Goal: Task Accomplishment & Management: Manage account settings

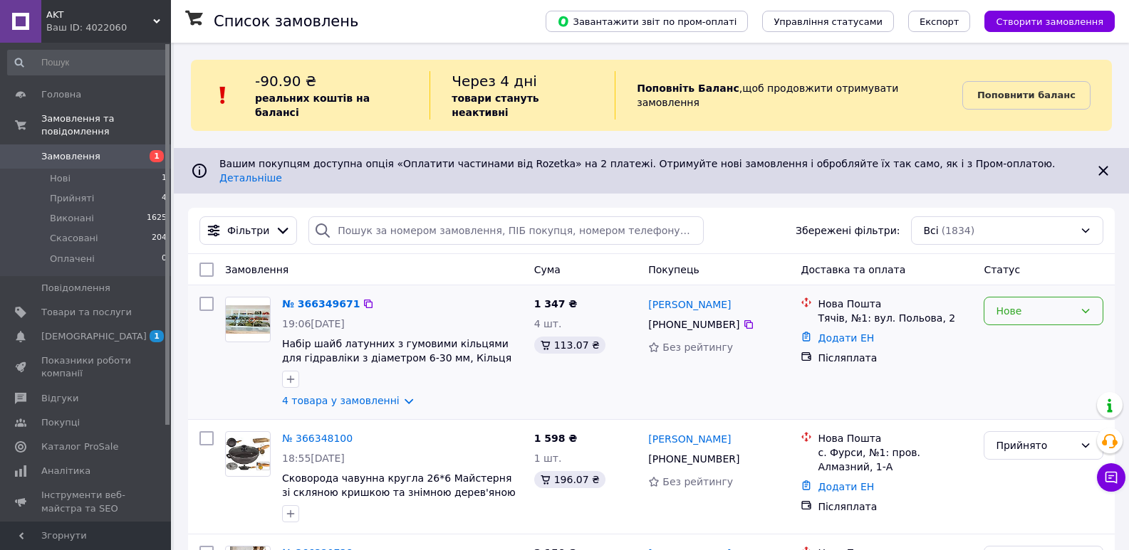
click at [1022, 303] on div "Нове" at bounding box center [1034, 311] width 78 height 16
click at [1013, 315] on li "Прийнято" at bounding box center [1043, 317] width 118 height 26
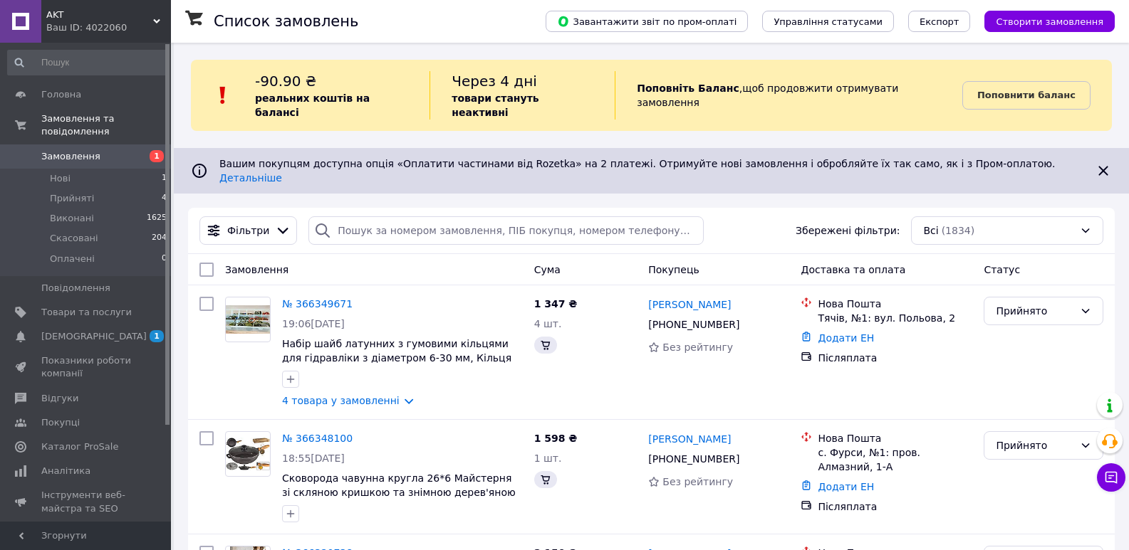
click at [391, 395] on link "4 товара у замовленні" at bounding box center [340, 400] width 117 height 11
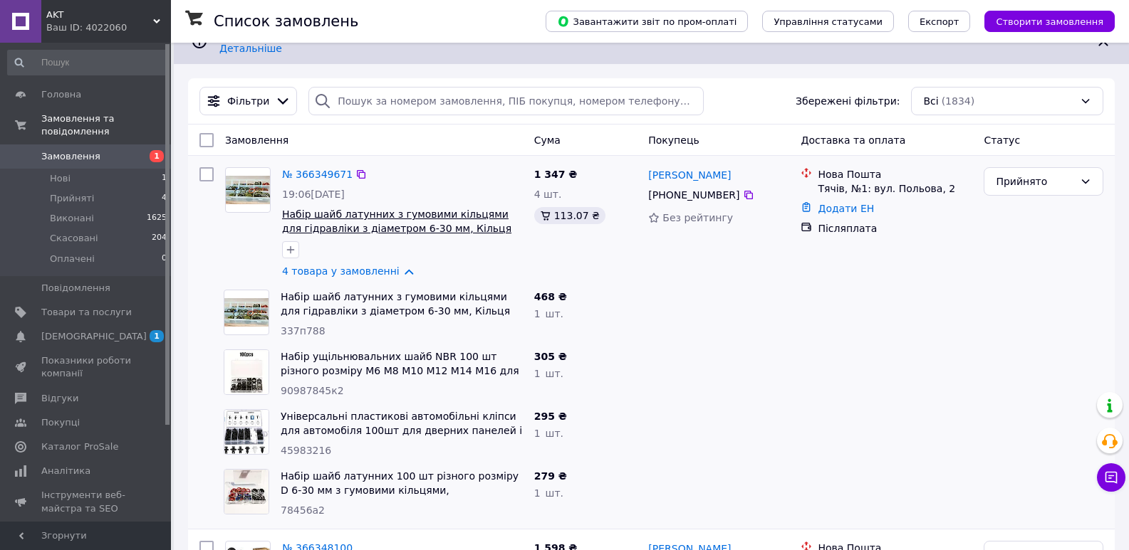
scroll to position [142, 0]
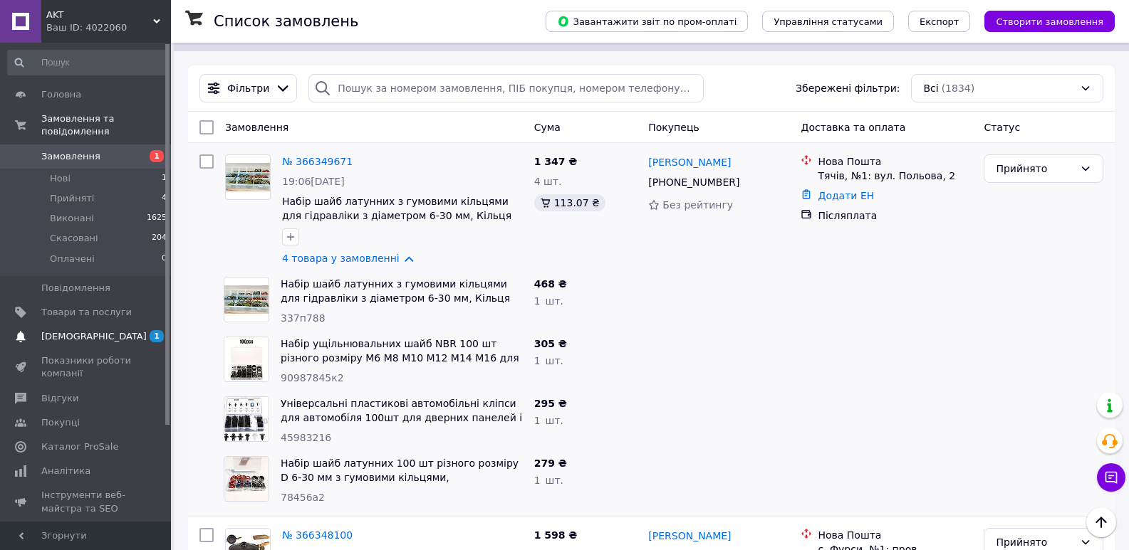
click at [104, 330] on span "[DEMOGRAPHIC_DATA]" at bounding box center [86, 336] width 90 height 13
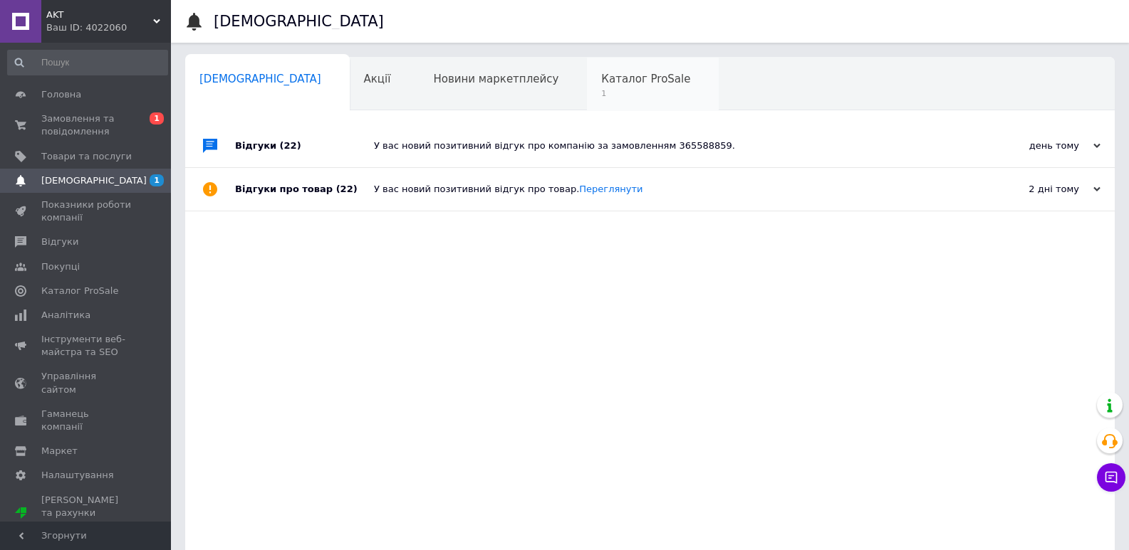
click at [601, 73] on span "Каталог ProSale" at bounding box center [645, 79] width 89 height 13
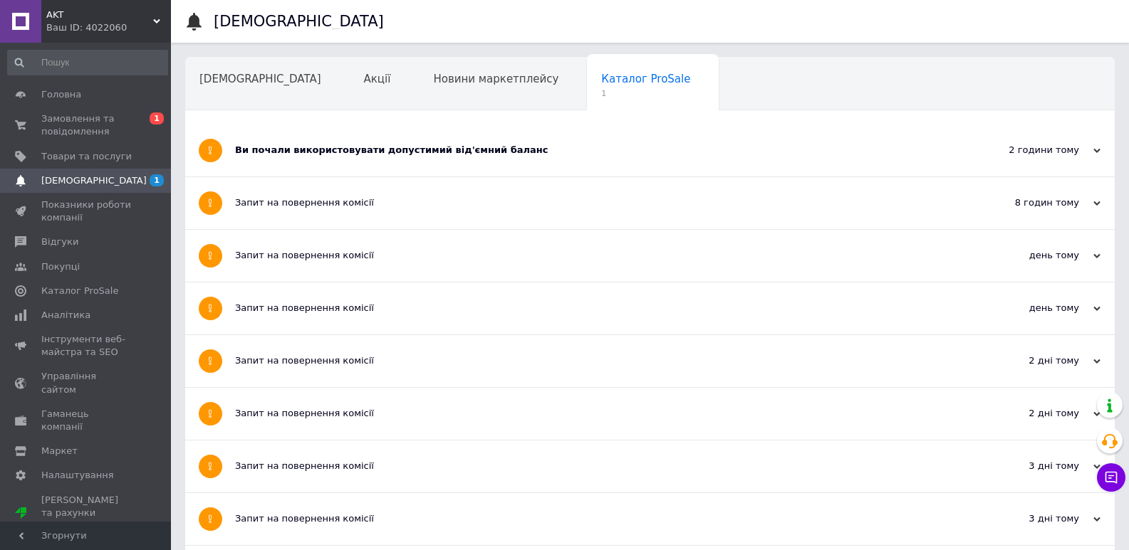
click at [389, 157] on div "Ви почали використовувати допустимий від'ємний баланс" at bounding box center [596, 151] width 723 height 52
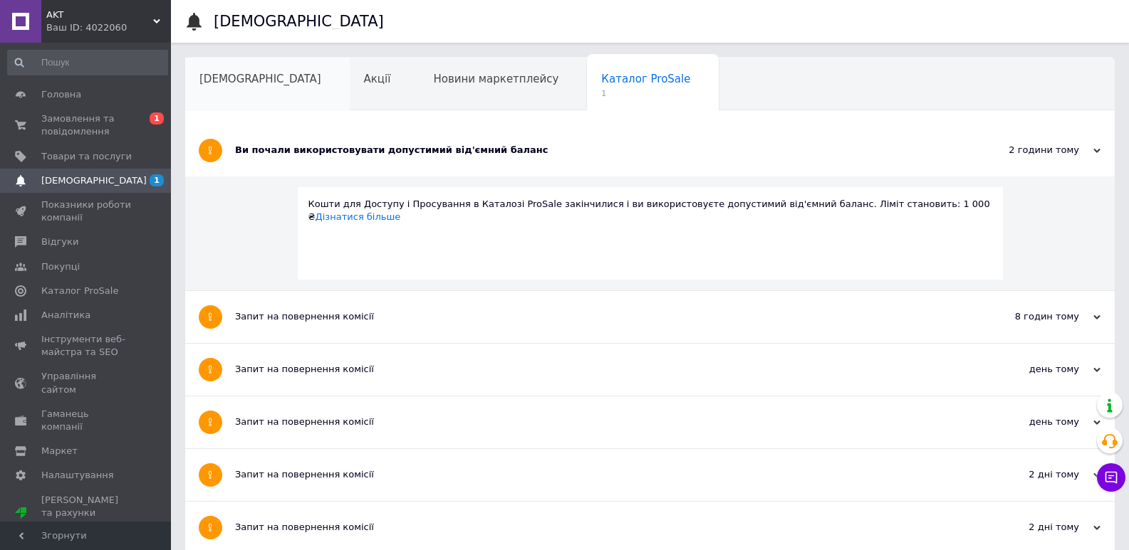
click at [247, 75] on span "[DEMOGRAPHIC_DATA]" at bounding box center [260, 79] width 122 height 13
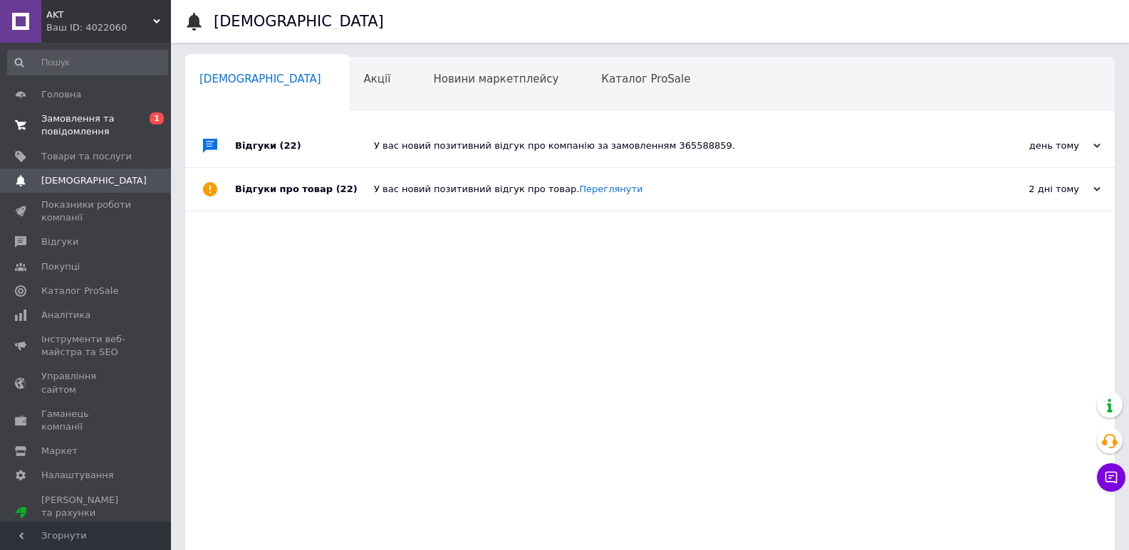
click at [91, 127] on span "Замовлення та повідомлення" at bounding box center [86, 125] width 90 height 26
